Goal: Task Accomplishment & Management: Use online tool/utility

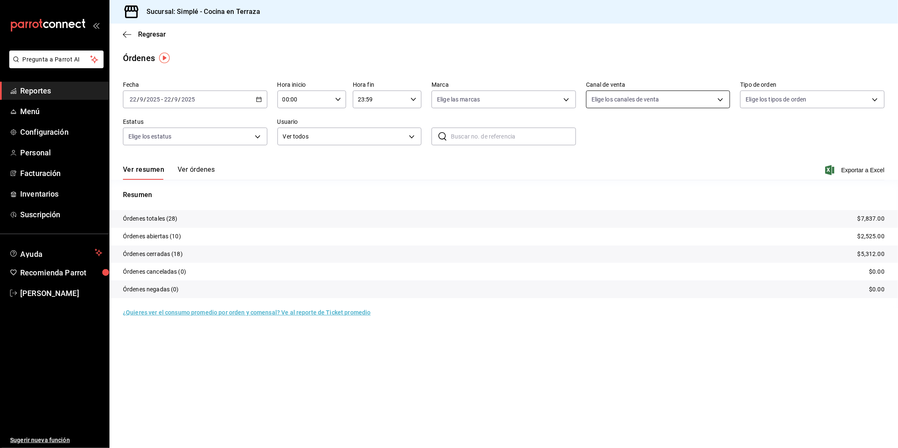
click at [655, 101] on body "Pregunta a Parrot AI Reportes Menú Configuración Personal Facturación Inventari…" at bounding box center [449, 224] width 898 height 448
click at [631, 159] on span "Punto de venta" at bounding box center [667, 160] width 117 height 9
type input "PARROT"
checkbox input "true"
click at [631, 159] on span "Punto de venta" at bounding box center [667, 160] width 117 height 9
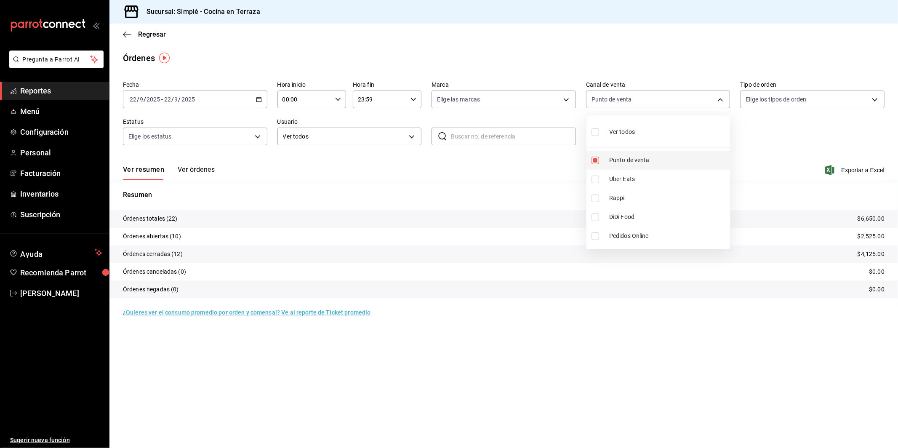
checkbox input "false"
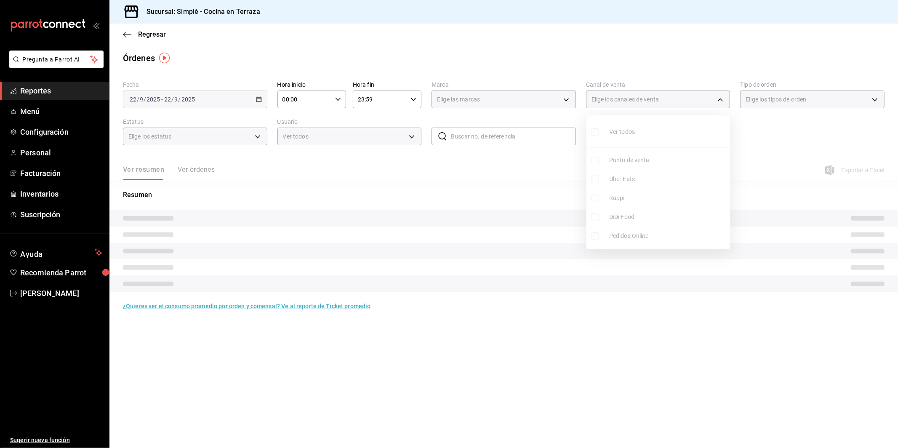
click at [626, 179] on span "Uber Eats" at bounding box center [667, 179] width 117 height 9
type input "UBER_EATS"
checkbox input "true"
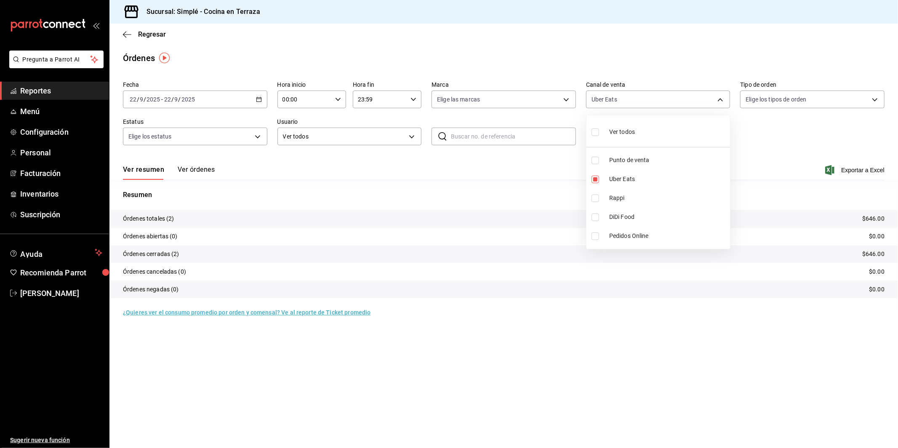
click at [626, 179] on span "Uber Eats" at bounding box center [667, 179] width 117 height 9
checkbox input "false"
click at [620, 215] on span "DiDi Food" at bounding box center [667, 217] width 117 height 9
type input "DIDI_FOOD"
checkbox input "true"
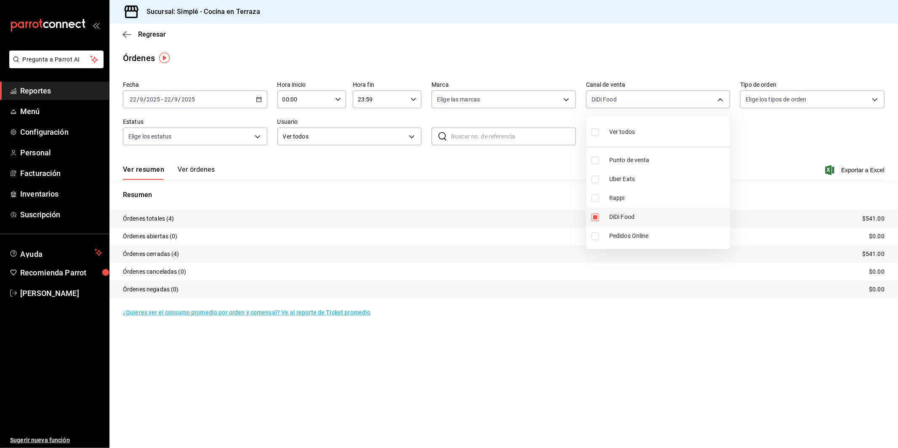
click at [620, 215] on span "DiDi Food" at bounding box center [667, 217] width 117 height 9
checkbox input "false"
click at [741, 152] on div at bounding box center [449, 224] width 898 height 448
click at [524, 398] on main "Regresar Órdenes Fecha 2025-09-22 22 / 9 / 2025 - 2025-09-22 22 / 9 / 2025 Hora…" at bounding box center [503, 236] width 788 height 424
click at [614, 99] on body "Pregunta a Parrot AI Reportes Menú Configuración Personal Facturación Inventari…" at bounding box center [449, 224] width 898 height 448
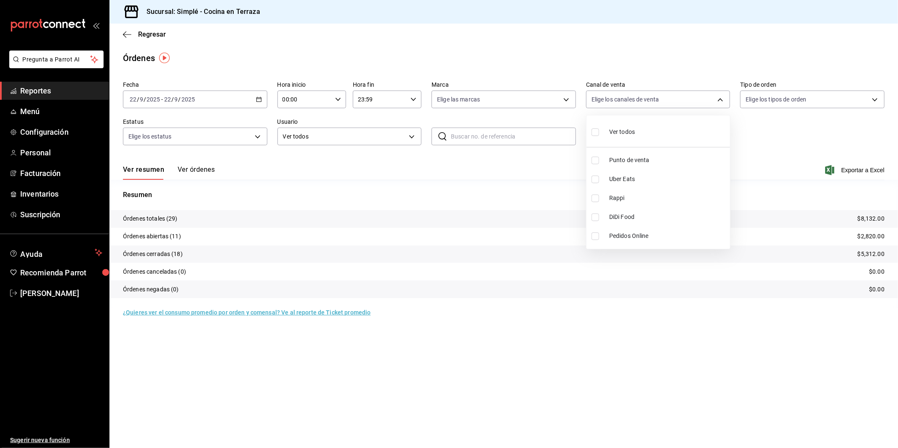
click at [610, 211] on li "DiDi Food" at bounding box center [658, 217] width 144 height 19
type input "DIDI_FOOD"
checkbox input "true"
click at [610, 211] on li "DiDi Food" at bounding box center [658, 217] width 144 height 19
checkbox input "false"
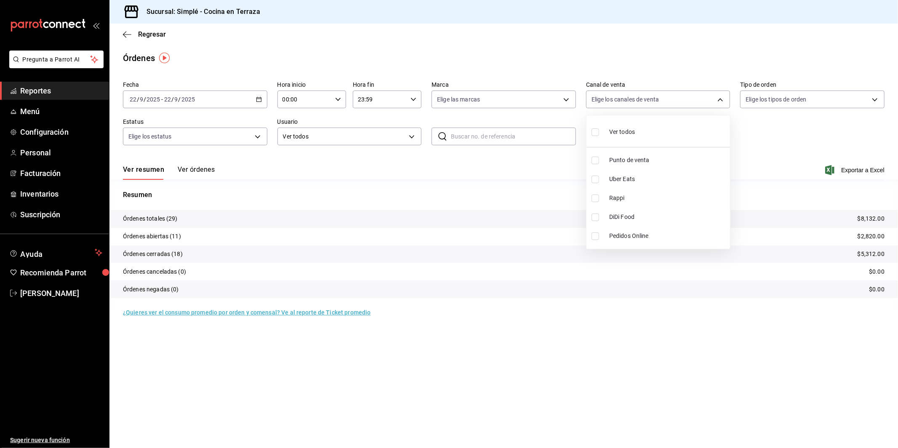
click at [624, 176] on span "Uber Eats" at bounding box center [667, 179] width 117 height 9
type input "UBER_EATS"
checkbox input "true"
click at [624, 176] on span "Uber Eats" at bounding box center [667, 179] width 117 height 9
checkbox input "false"
